Goal: Task Accomplishment & Management: Use online tool/utility

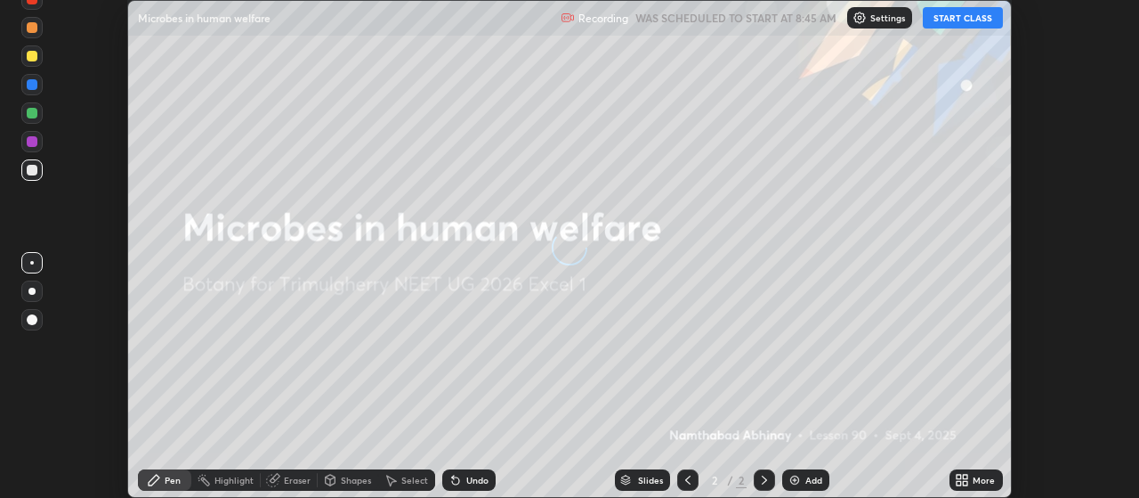
scroll to position [498, 1138]
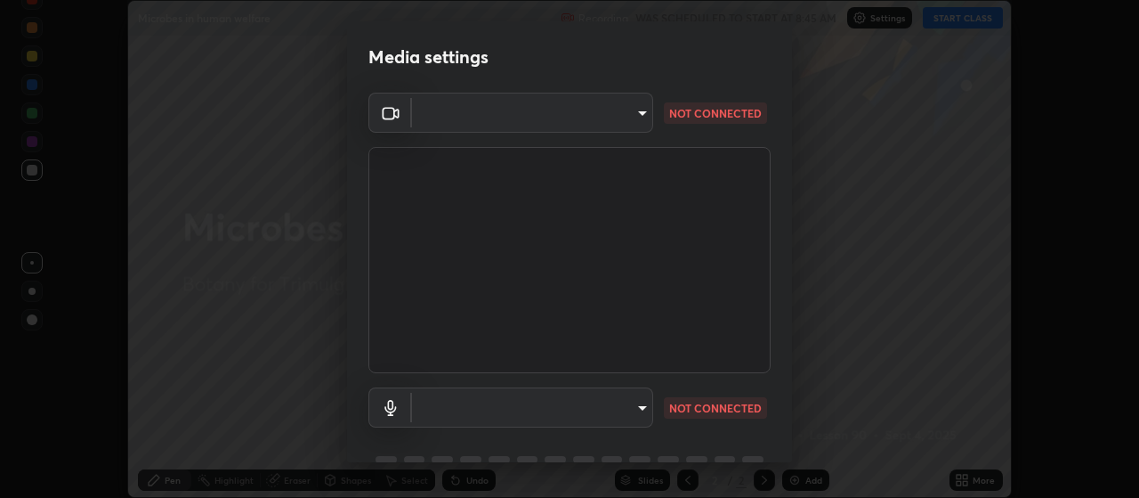
type input "c52127a40cbf279c8509d1fea9a6c4f1a5ad2dcd18f862b978adc8f20b04eebd"
type input "default"
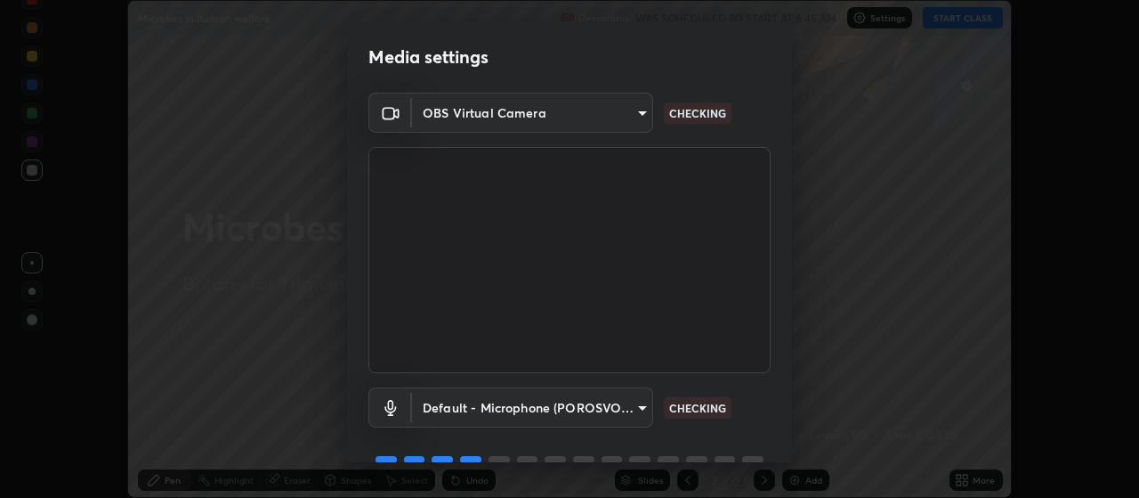
scroll to position [86, 0]
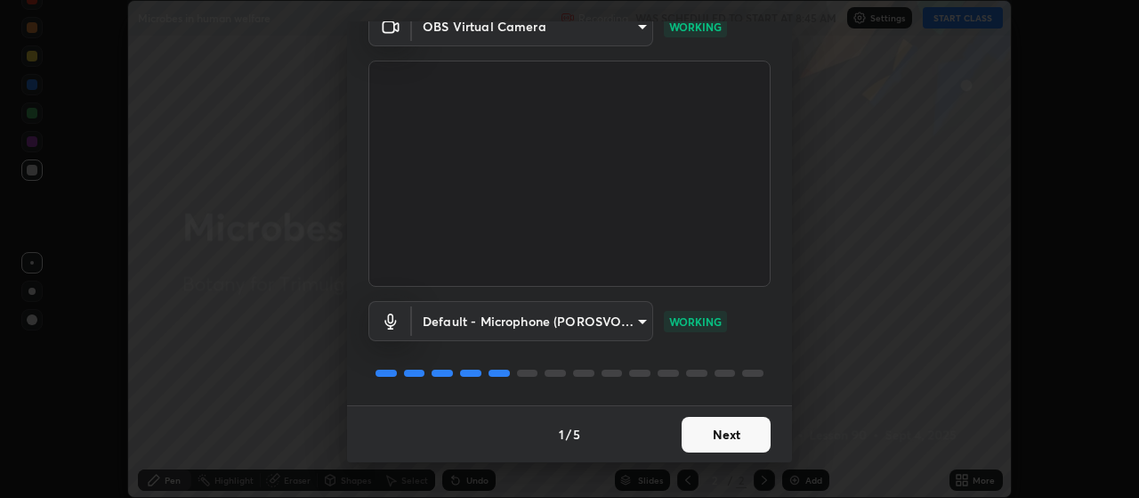
click at [685, 427] on button "Next" at bounding box center [726, 435] width 89 height 36
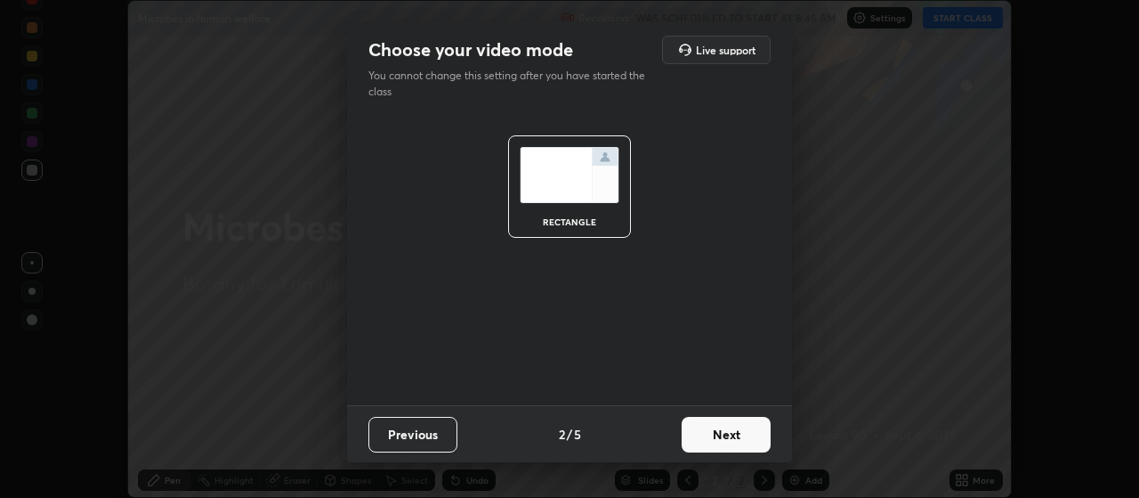
scroll to position [0, 0]
click at [687, 433] on button "Next" at bounding box center [726, 435] width 89 height 36
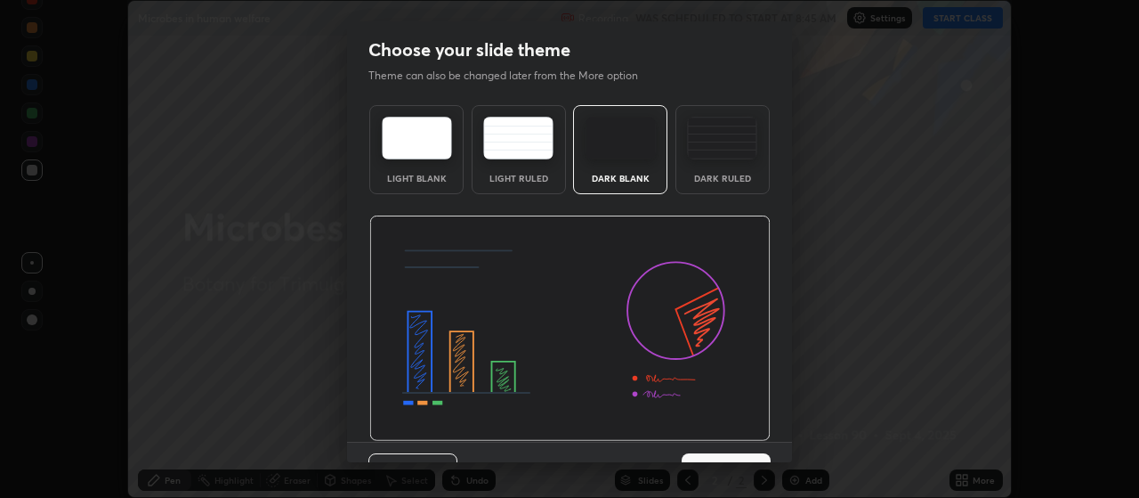
click at [690, 433] on img at bounding box center [569, 328] width 401 height 226
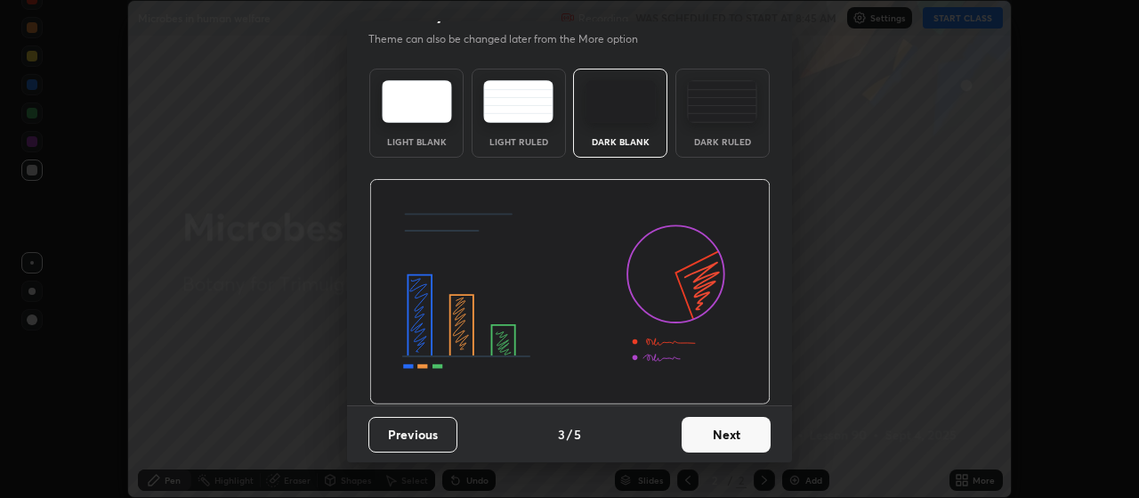
click at [715, 426] on button "Next" at bounding box center [726, 435] width 89 height 36
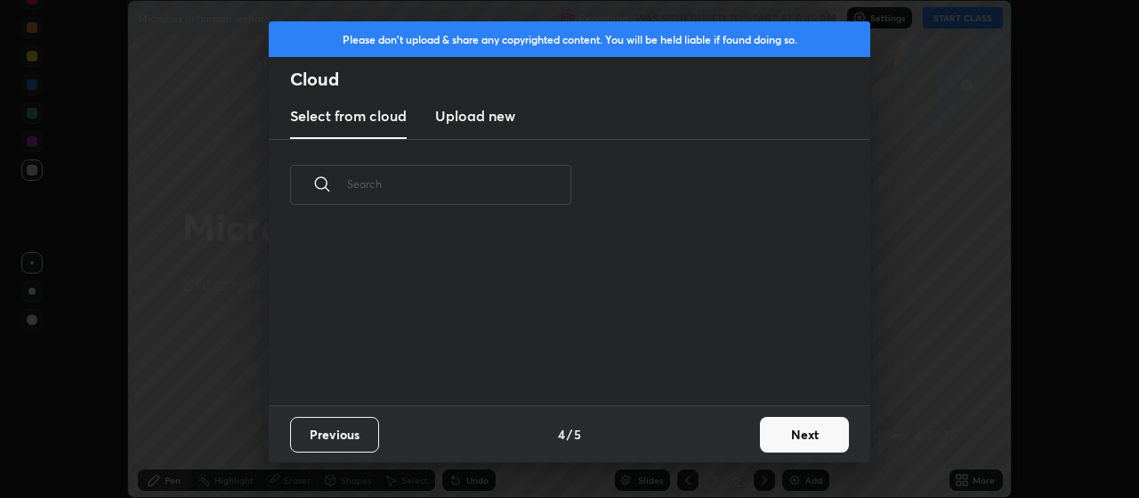
scroll to position [0, 0]
click at [776, 434] on button "Next" at bounding box center [804, 435] width 89 height 36
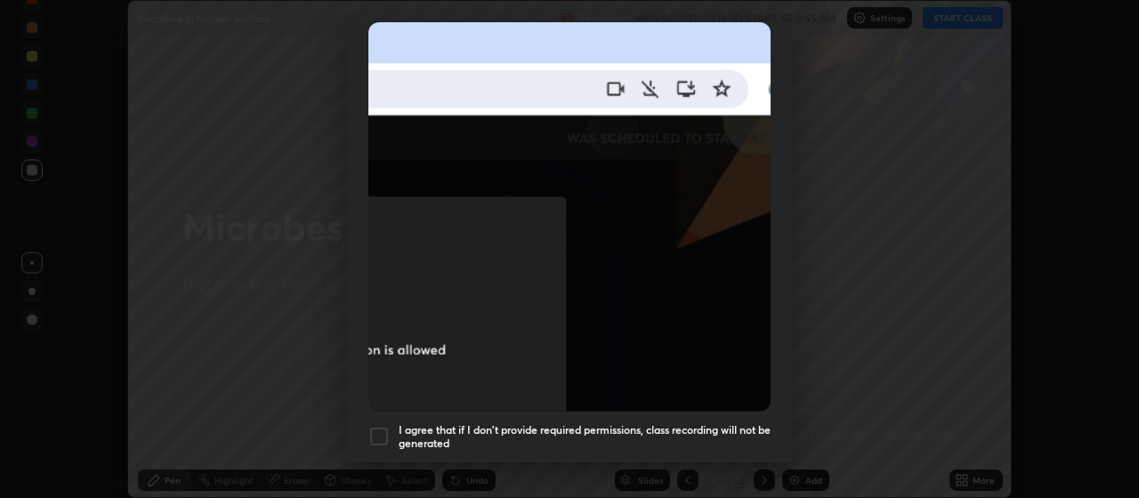
scroll to position [397, 0]
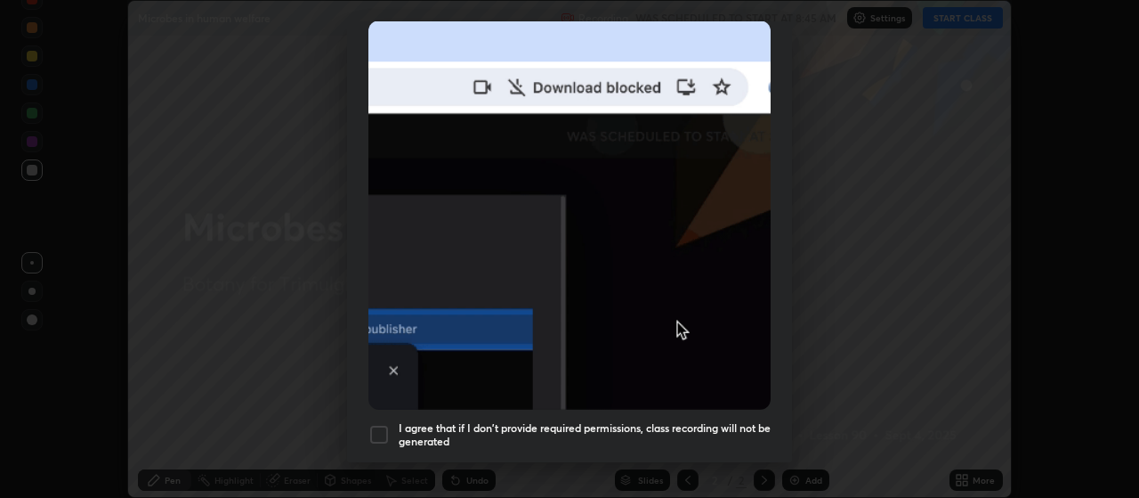
click at [397, 382] on img at bounding box center [569, 214] width 402 height 389
click at [381, 429] on div at bounding box center [378, 434] width 21 height 21
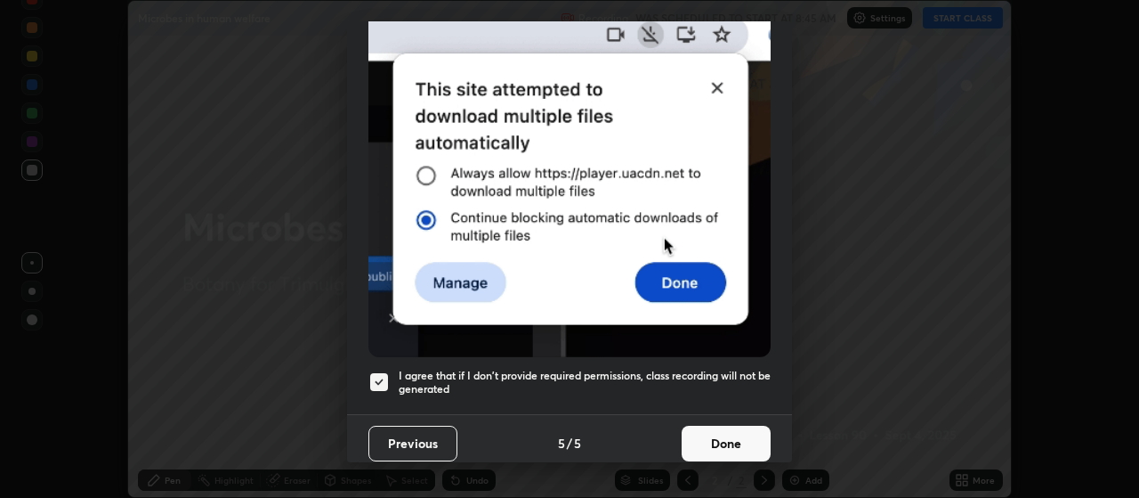
click at [692, 433] on button "Done" at bounding box center [726, 443] width 89 height 36
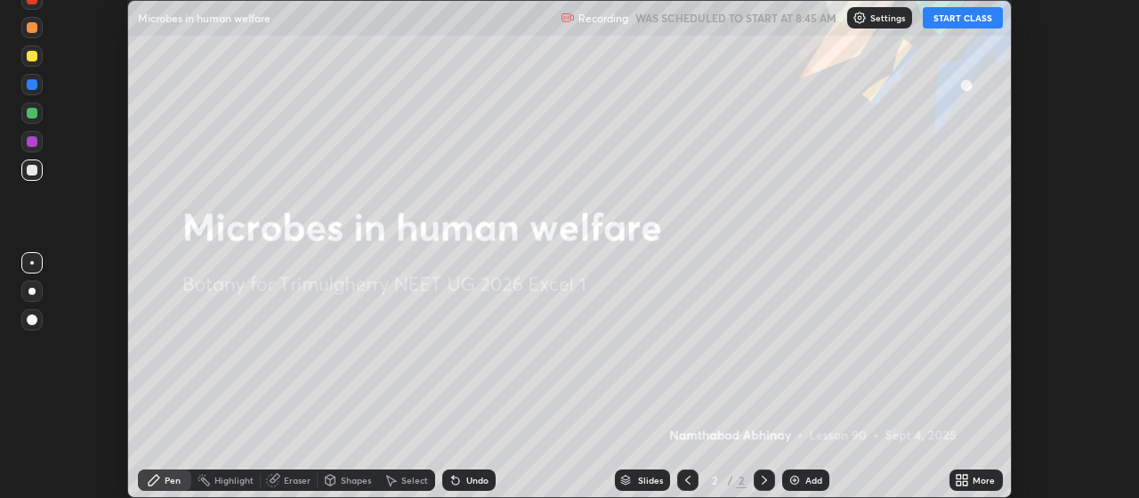
click at [951, 25] on button "START CLASS" at bounding box center [963, 17] width 80 height 21
